Goal: Task Accomplishment & Management: Use online tool/utility

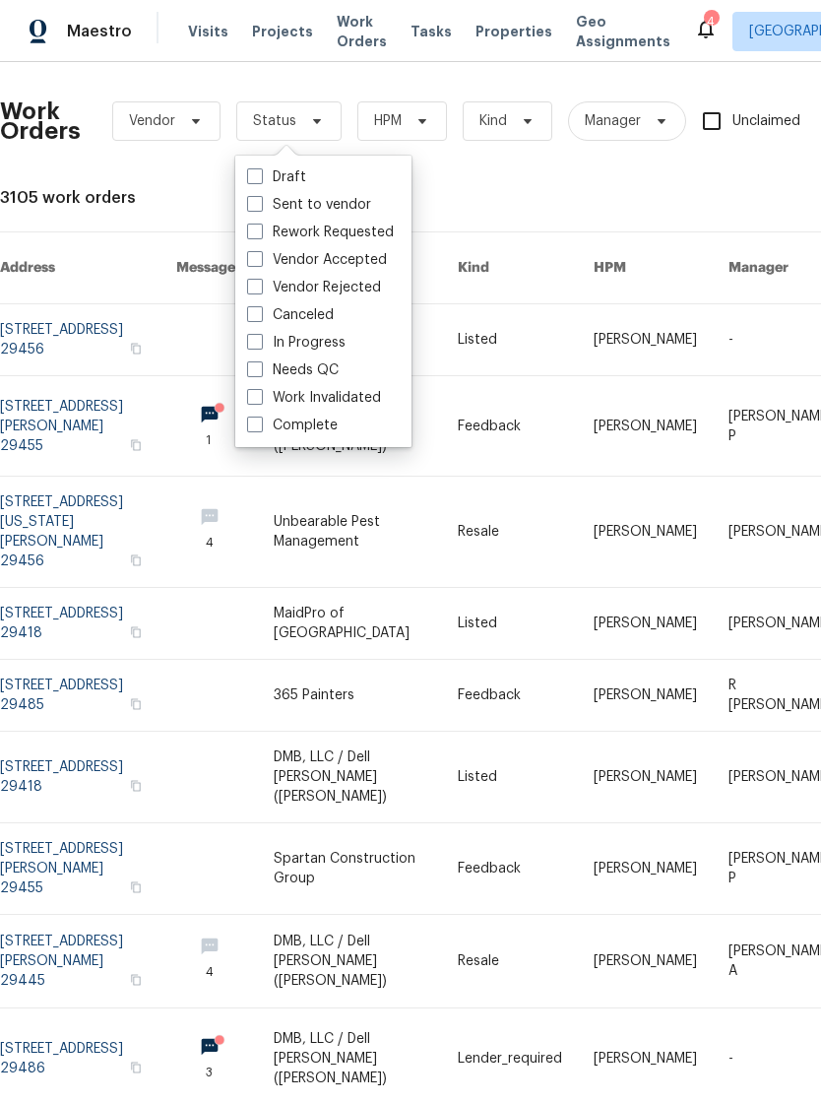
click at [251, 377] on label "Needs QC" at bounding box center [293, 370] width 92 height 20
click at [251, 373] on input "Needs QC" at bounding box center [253, 366] width 13 height 13
checkbox input "true"
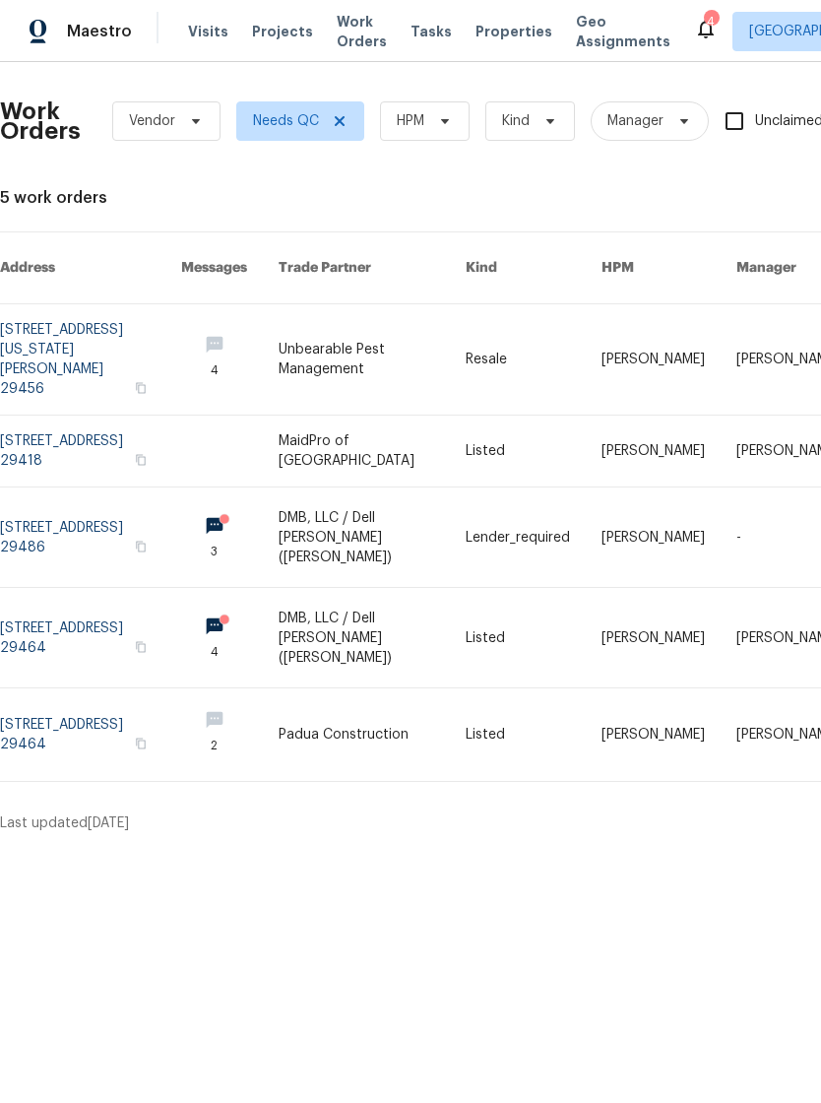
click at [704, 24] on div "4" at bounding box center [711, 22] width 14 height 20
click at [694, 33] on icon at bounding box center [706, 29] width 24 height 24
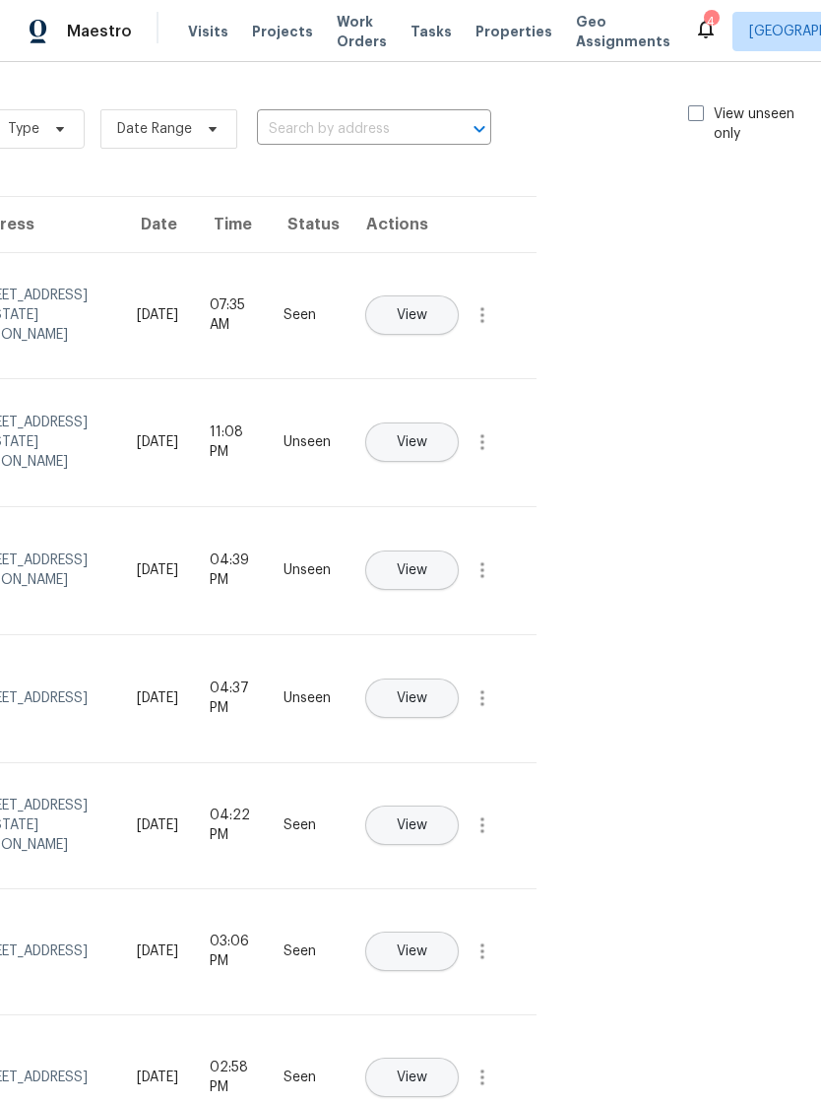
click at [697, 105] on span at bounding box center [696, 113] width 16 height 16
click at [697, 104] on input "View unseen only" at bounding box center [694, 110] width 13 height 13
checkbox input "true"
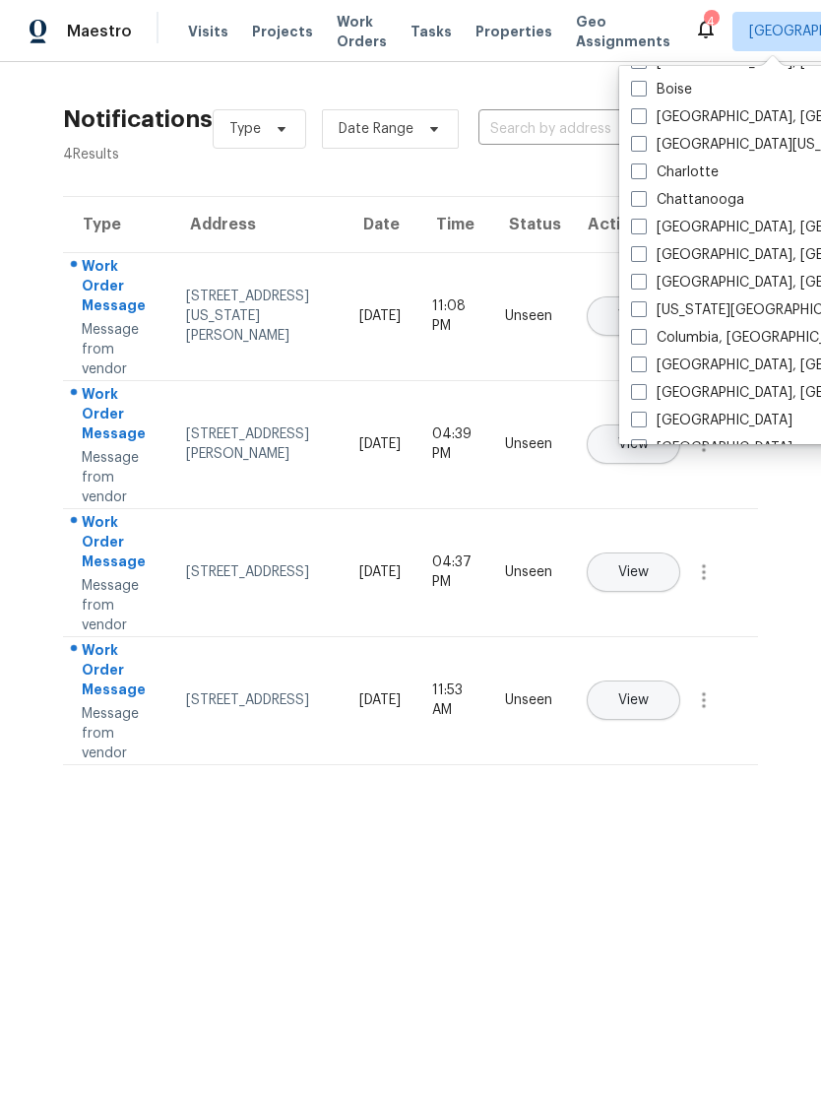
scroll to position [190, 0]
click at [651, 334] on label "Columbia, [GEOGRAPHIC_DATA]" at bounding box center [746, 339] width 231 height 20
click at [644, 334] on input "Columbia, [GEOGRAPHIC_DATA]" at bounding box center [637, 335] width 13 height 13
checkbox input "true"
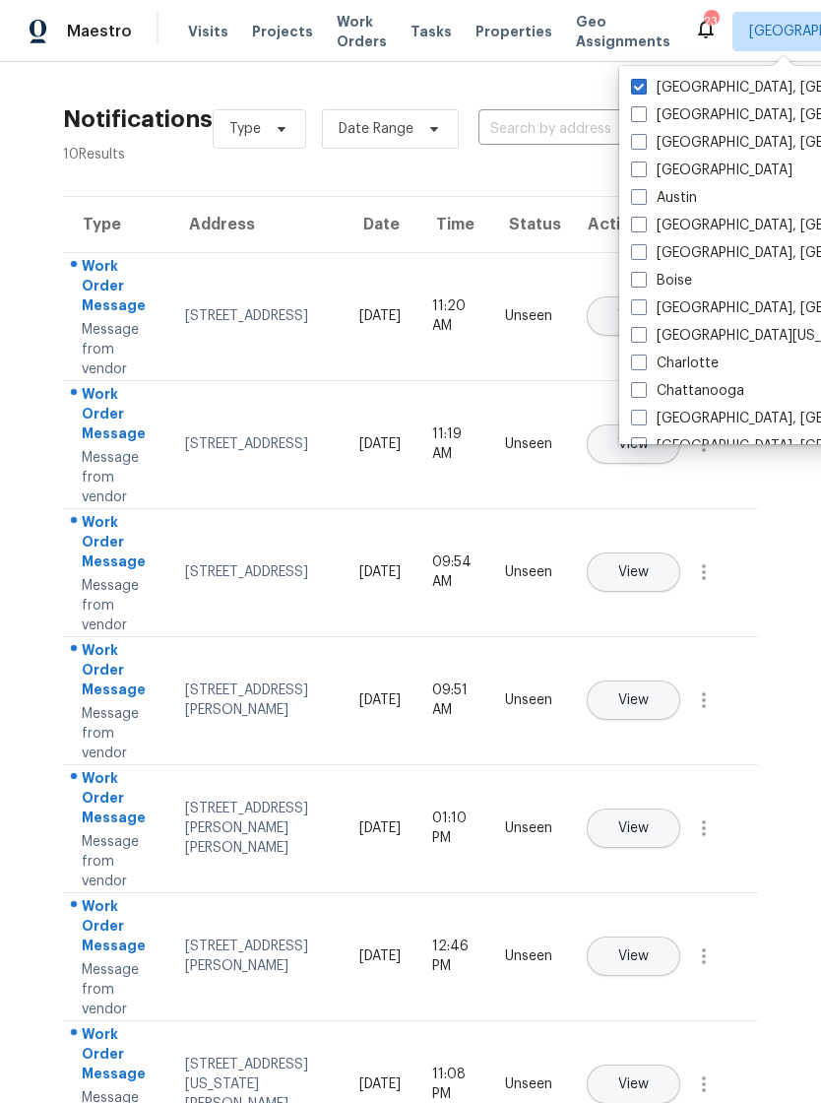
click at [650, 82] on label "[GEOGRAPHIC_DATA], [GEOGRAPHIC_DATA]" at bounding box center [783, 88] width 305 height 20
click at [644, 82] on input "[GEOGRAPHIC_DATA], [GEOGRAPHIC_DATA]" at bounding box center [637, 84] width 13 height 13
checkbox input "false"
click at [573, 358] on td "View" at bounding box center [663, 316] width 190 height 128
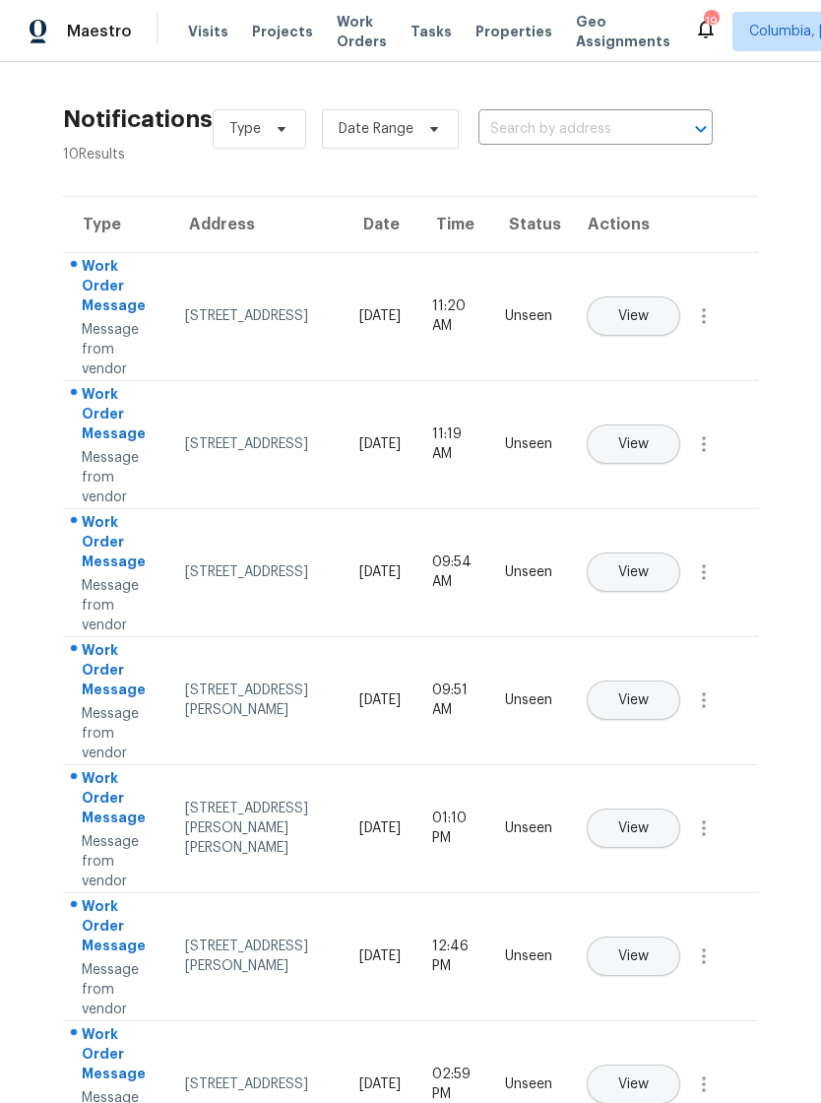
click at [203, 31] on span "Visits" at bounding box center [208, 32] width 40 height 20
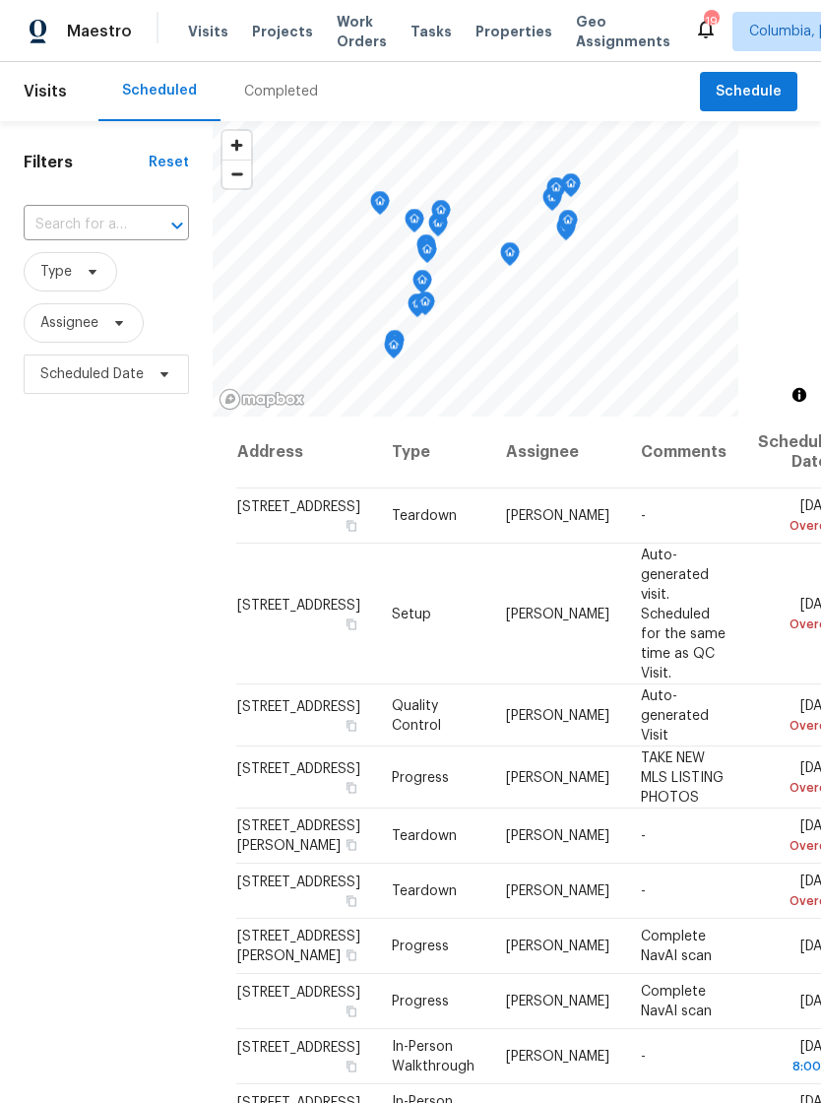
click at [275, 87] on div "Completed" at bounding box center [281, 92] width 74 height 20
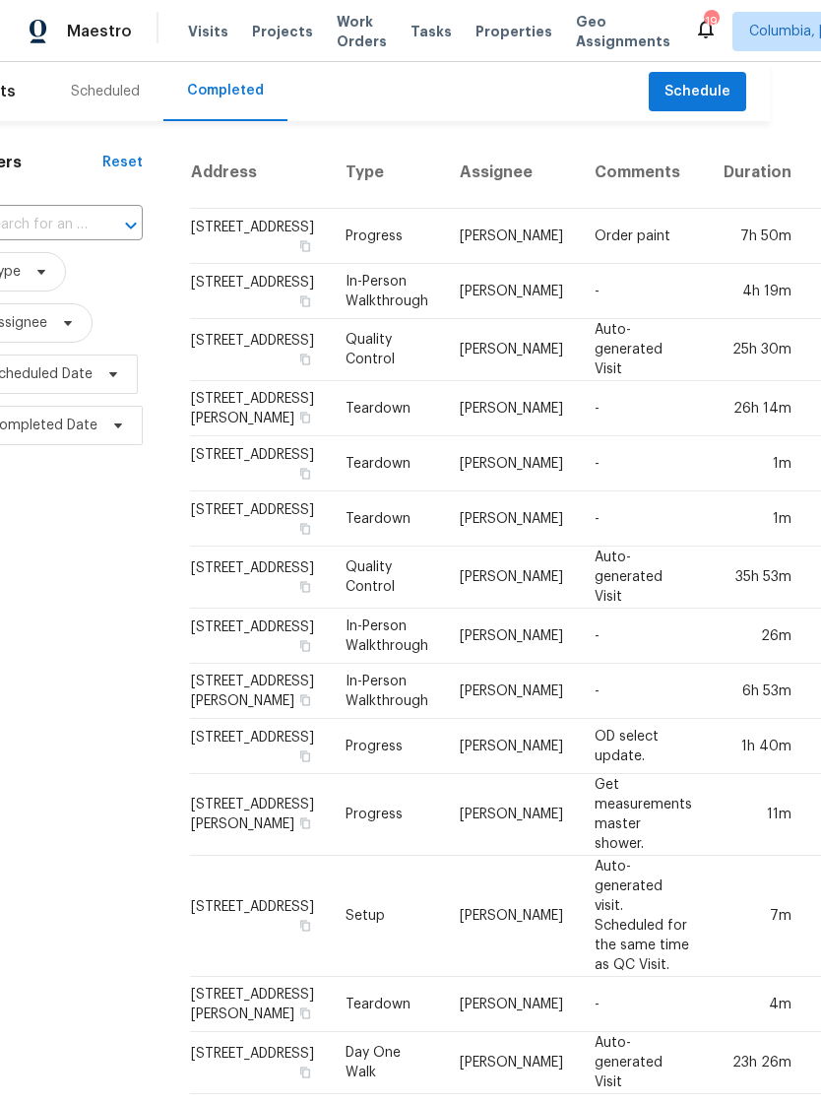
scroll to position [0, 51]
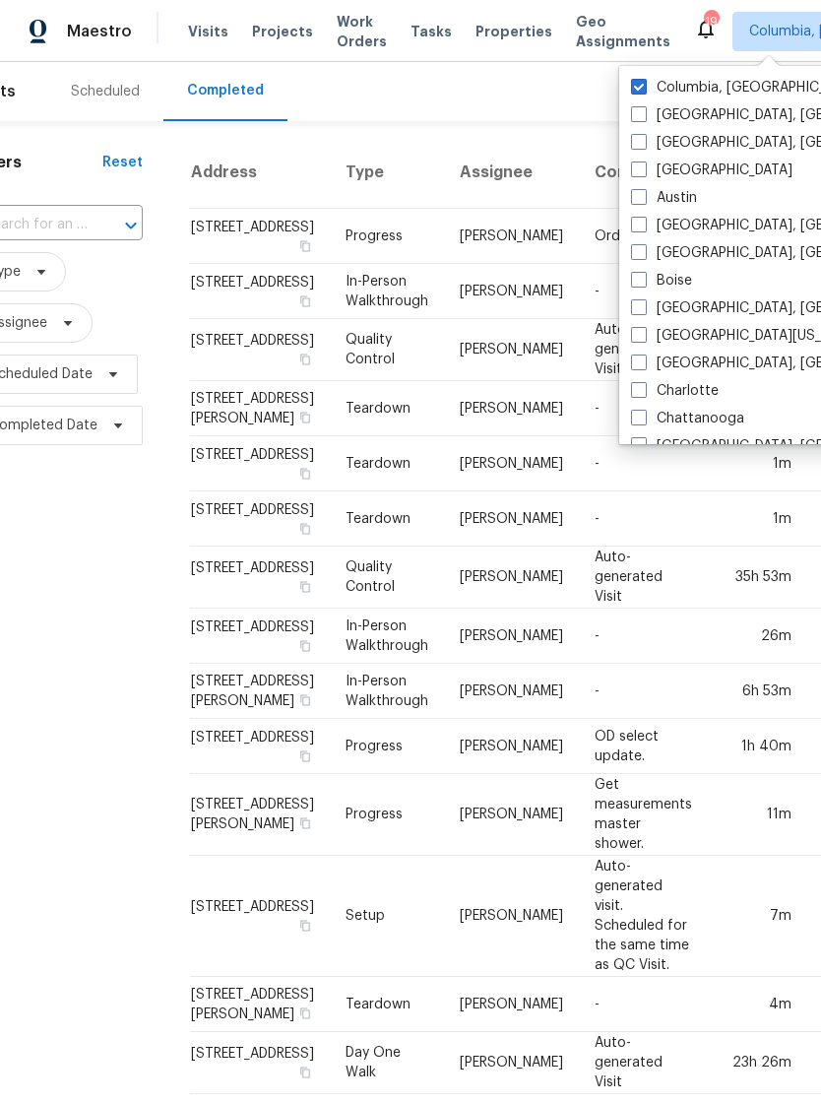
click at [701, 152] on label "[GEOGRAPHIC_DATA], [GEOGRAPHIC_DATA]" at bounding box center [783, 143] width 305 height 20
click at [644, 146] on input "[GEOGRAPHIC_DATA], [GEOGRAPHIC_DATA]" at bounding box center [637, 139] width 13 height 13
checkbox input "true"
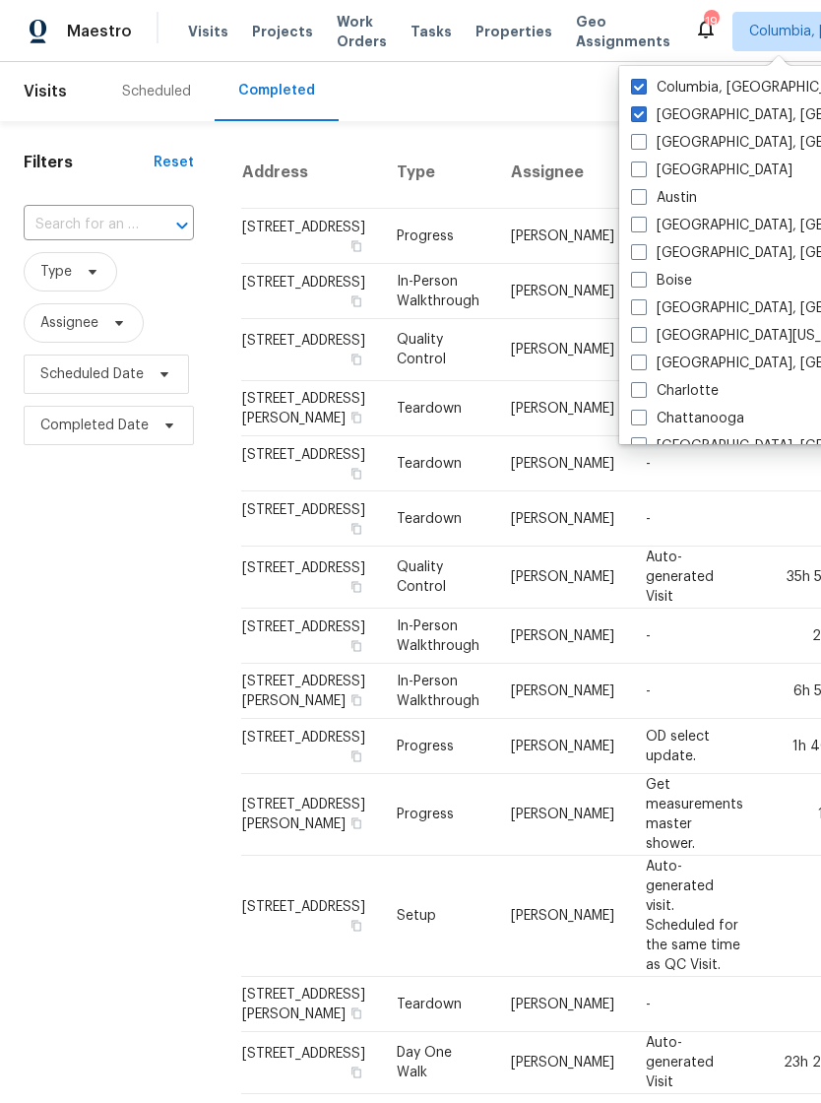
click at [638, 109] on span at bounding box center [639, 114] width 16 height 16
click at [638, 109] on input "[GEOGRAPHIC_DATA], [GEOGRAPHIC_DATA]" at bounding box center [637, 111] width 13 height 13
checkbox input "false"
click at [644, 363] on span at bounding box center [639, 363] width 16 height 16
click at [644, 363] on input "[GEOGRAPHIC_DATA], [GEOGRAPHIC_DATA]" at bounding box center [637, 360] width 13 height 13
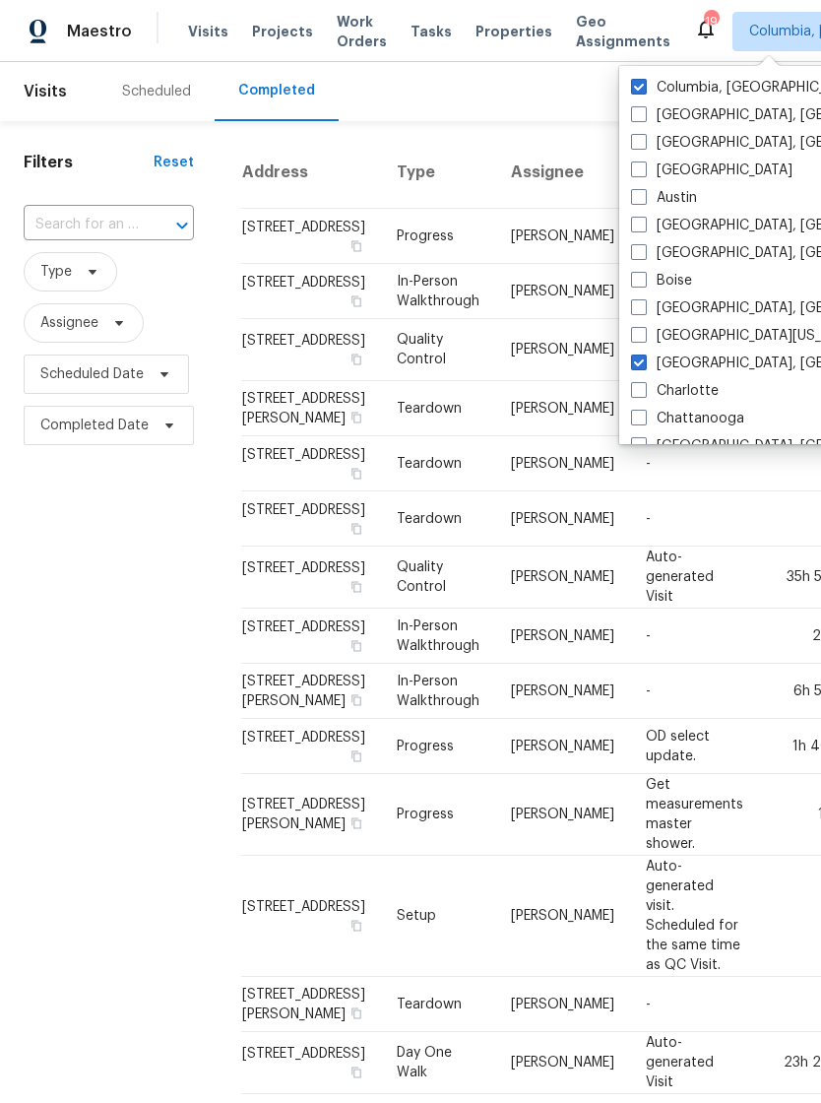
checkbox input "true"
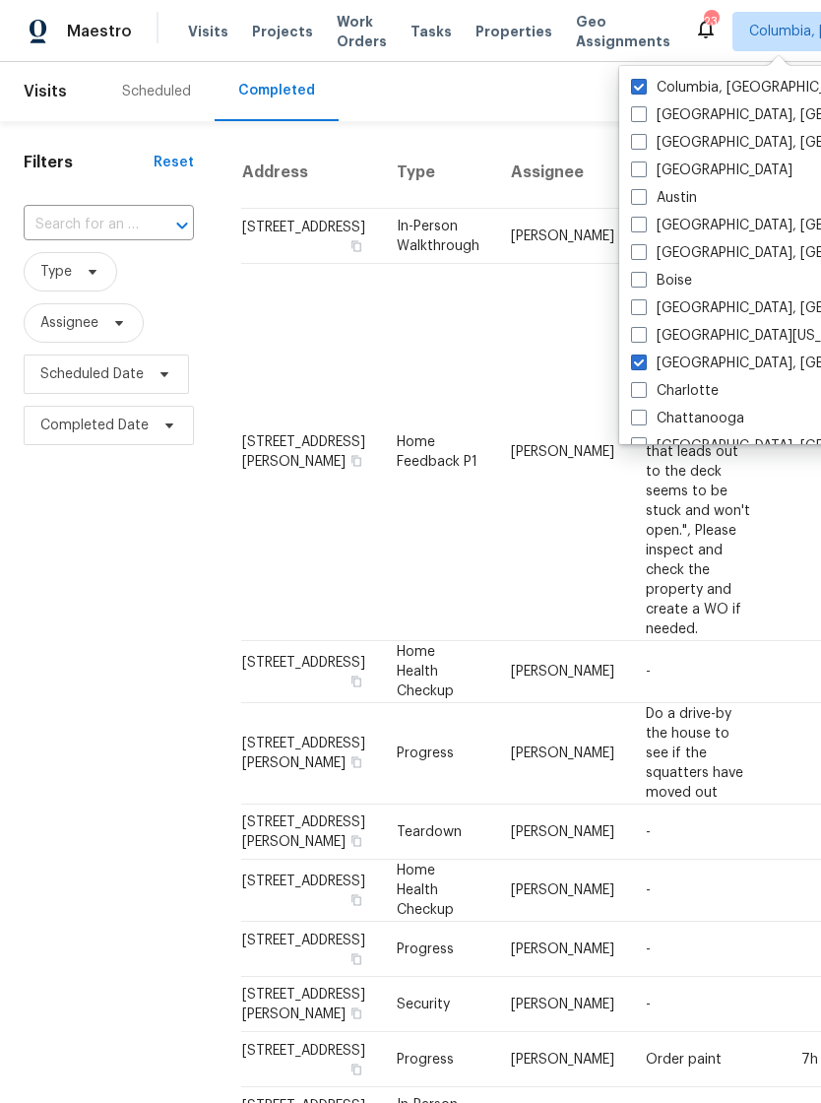
click at [640, 79] on span at bounding box center [639, 87] width 16 height 16
click at [640, 79] on input "Columbia, [GEOGRAPHIC_DATA]" at bounding box center [637, 84] width 13 height 13
checkbox input "false"
